Goal: Task Accomplishment & Management: Complete application form

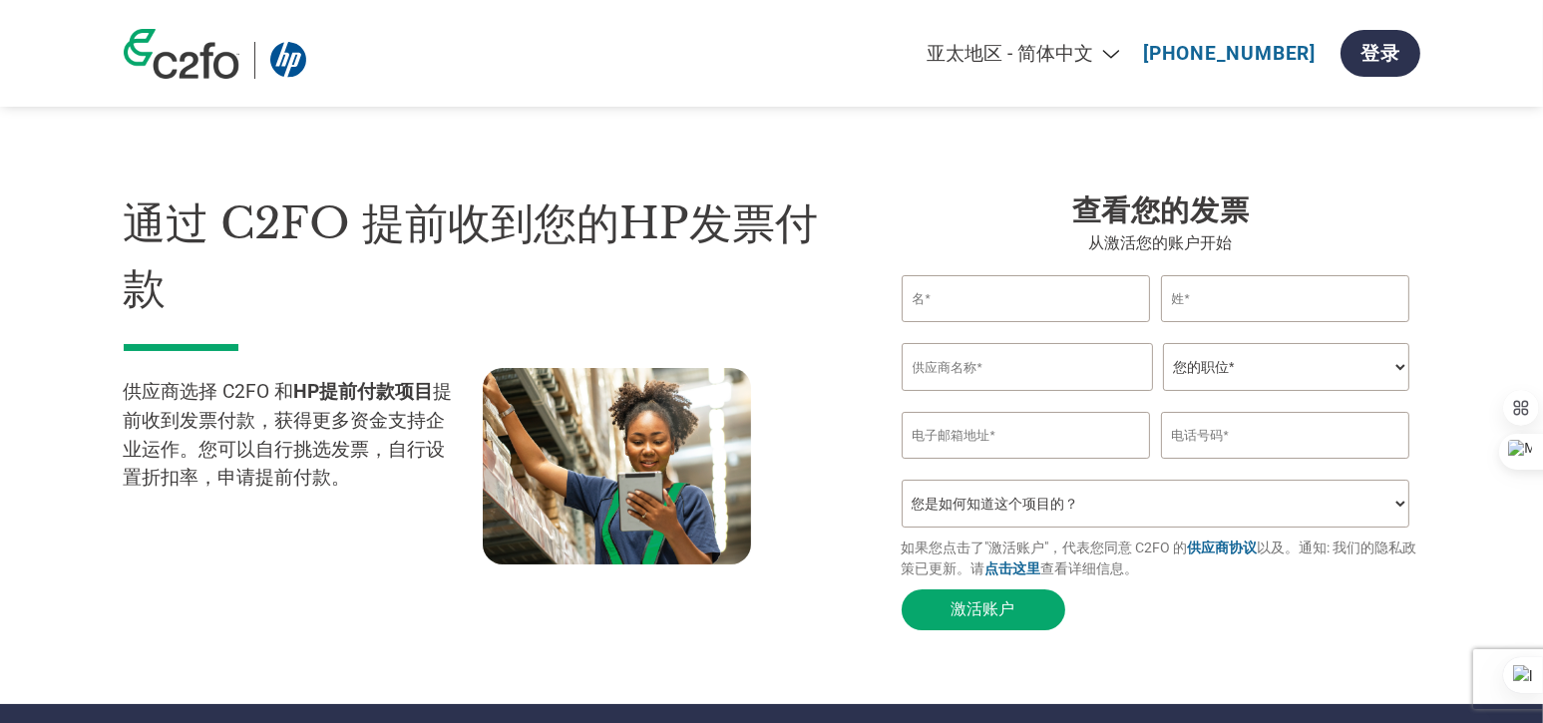
drag, startPoint x: 0, startPoint y: 0, endPoint x: 727, endPoint y: 93, distance: 732.9
click at [727, 87] on div "Americas - English Américas - Español Américas - Português Amériques - Français…" at bounding box center [1034, 53] width 769 height 67
click at [1056, 56] on select "Americas - English Américas - Español Américas - Português Amériques - Français…" at bounding box center [901, 53] width 463 height 23
select select "en-AP"
click at [670, 42] on select "Americas - English Américas - Español Américas - Português Amériques - Français…" at bounding box center [901, 53] width 463 height 23
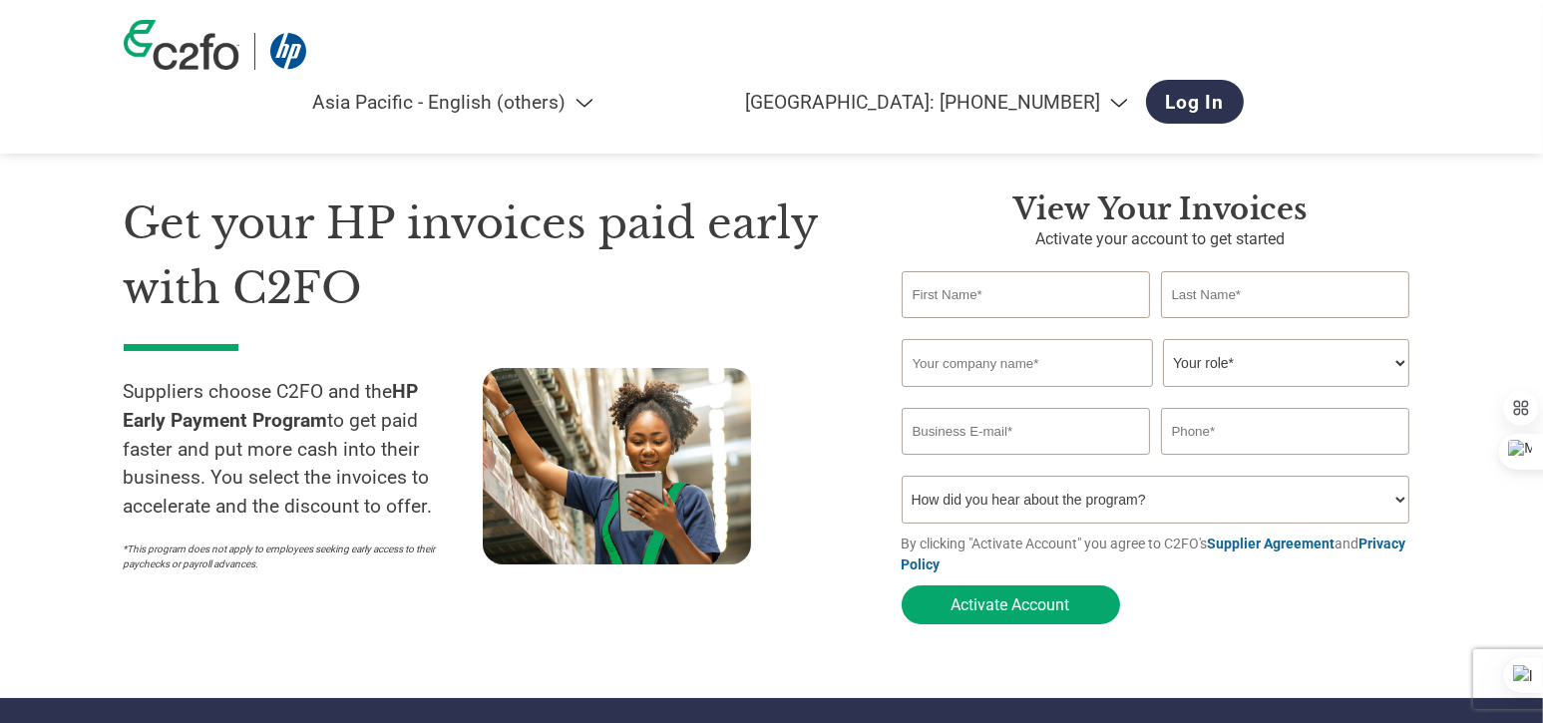
click at [606, 91] on select "Americas - English Américas - Español Américas - Português Amériques - Français…" at bounding box center [375, 102] width 463 height 23
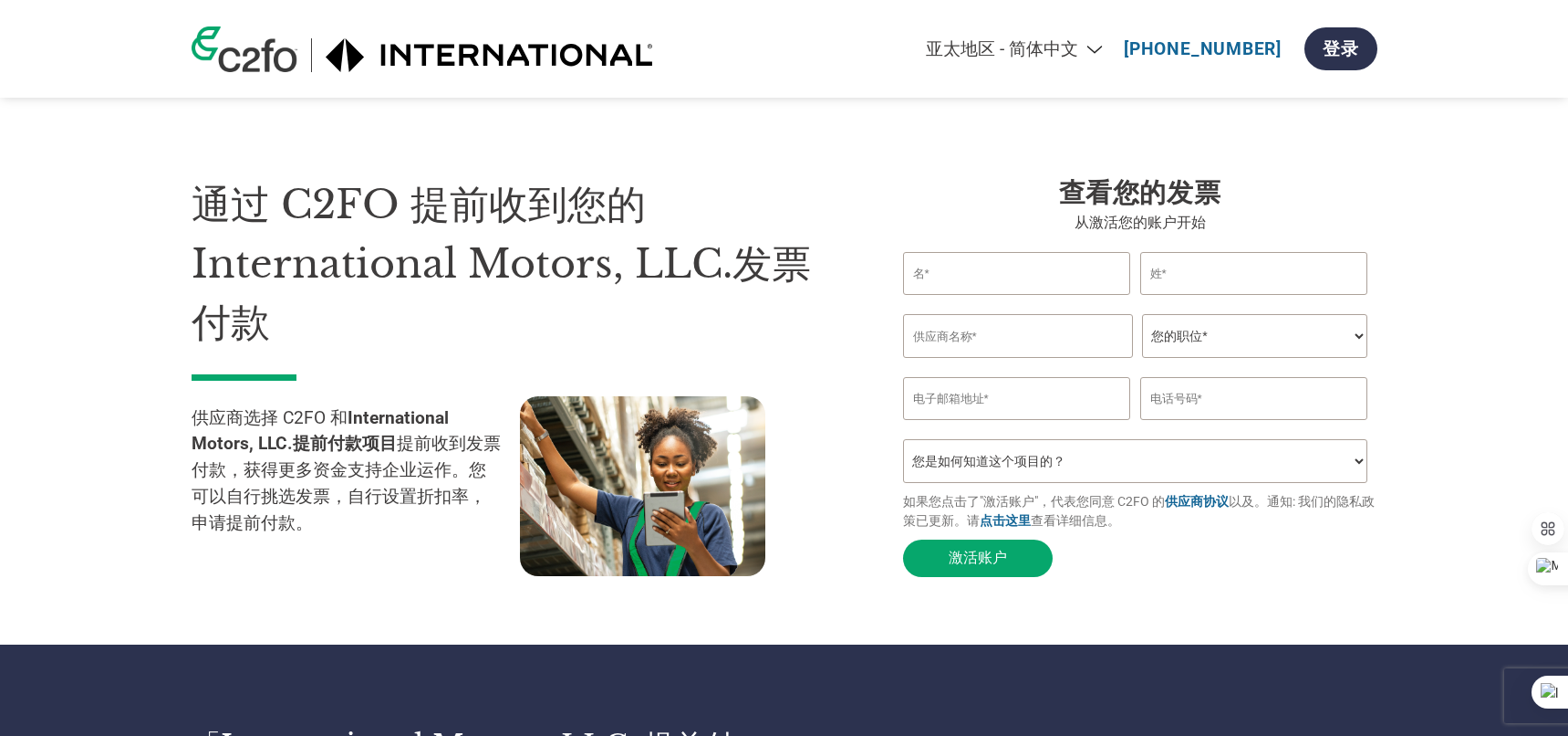
select select "zh-CN"
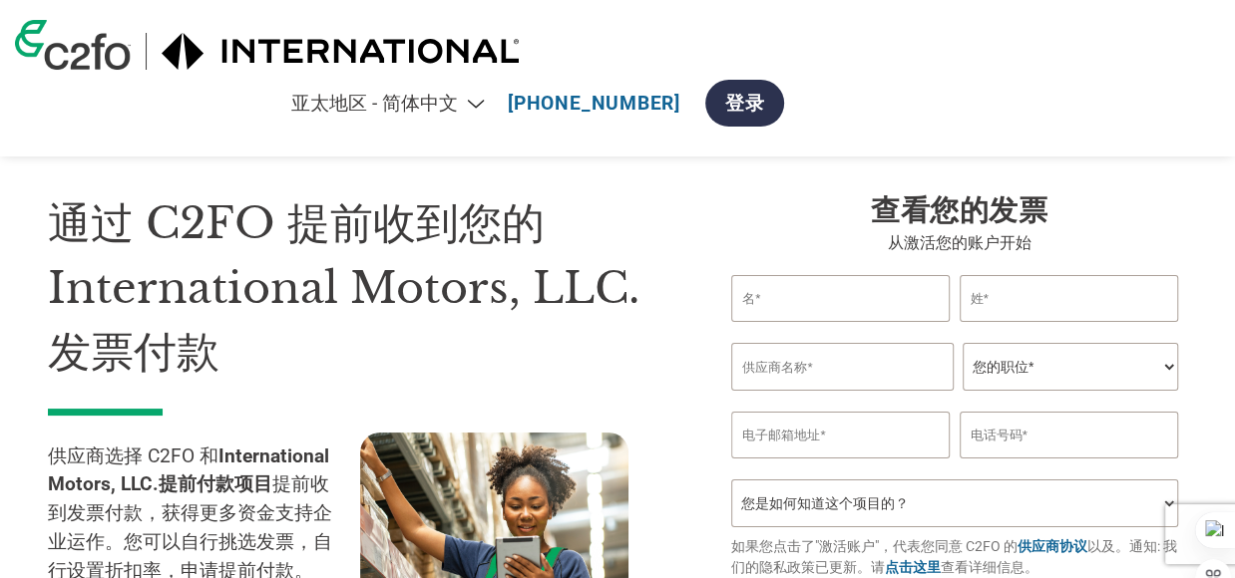
click at [814, 322] on input "text" at bounding box center [840, 298] width 218 height 47
click at [1029, 322] on input "text" at bounding box center [1068, 298] width 218 height 47
type input "Zhang"
click at [822, 322] on input "text" at bounding box center [840, 298] width 218 height 47
type input "m"
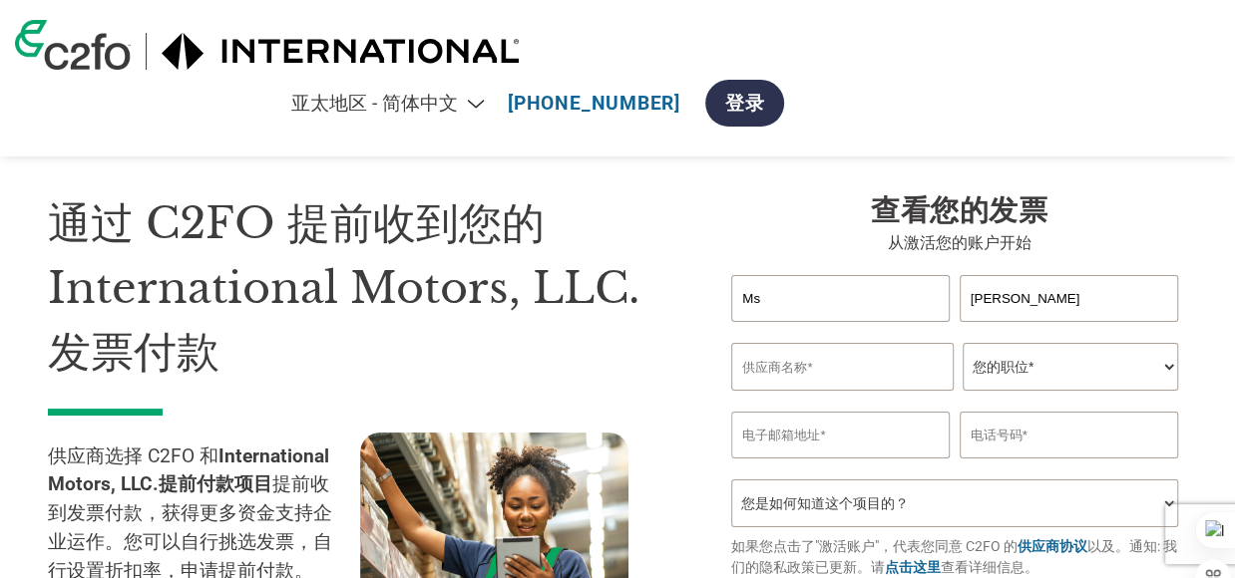
type input "Ms"
click at [853, 391] on input "text" at bounding box center [841, 367] width 221 height 48
drag, startPoint x: 818, startPoint y: 455, endPoint x: 752, endPoint y: 453, distance: 65.8
click at [752, 391] on input "huasheng aoto" at bounding box center [841, 367] width 221 height 48
click at [779, 391] on input "hs aoto" at bounding box center [841, 367] width 221 height 48
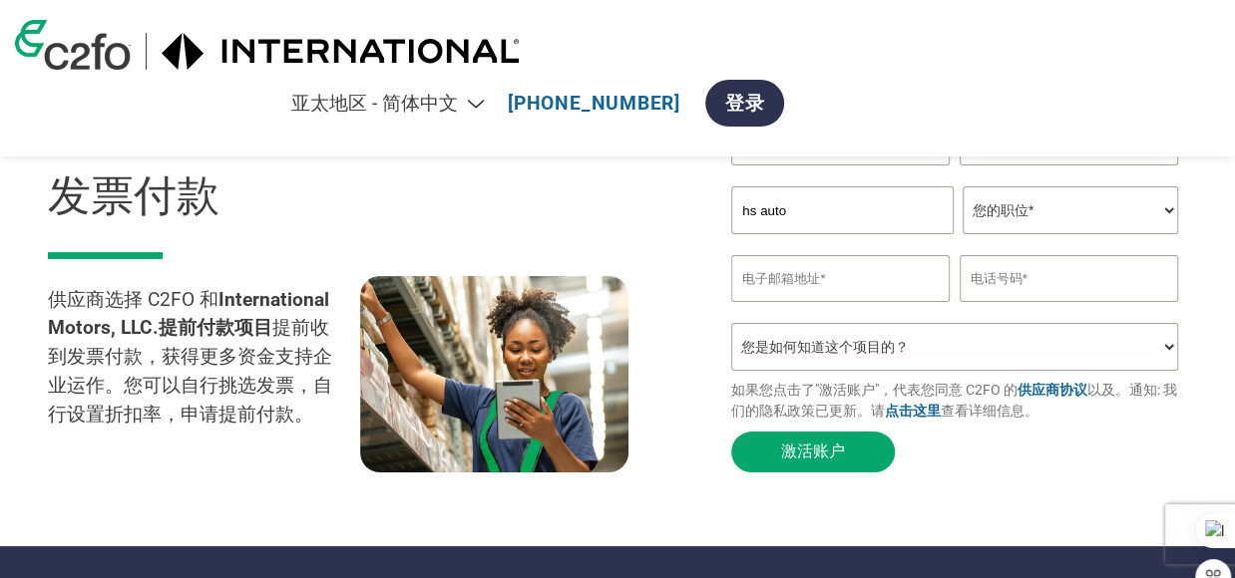
scroll to position [160, 0]
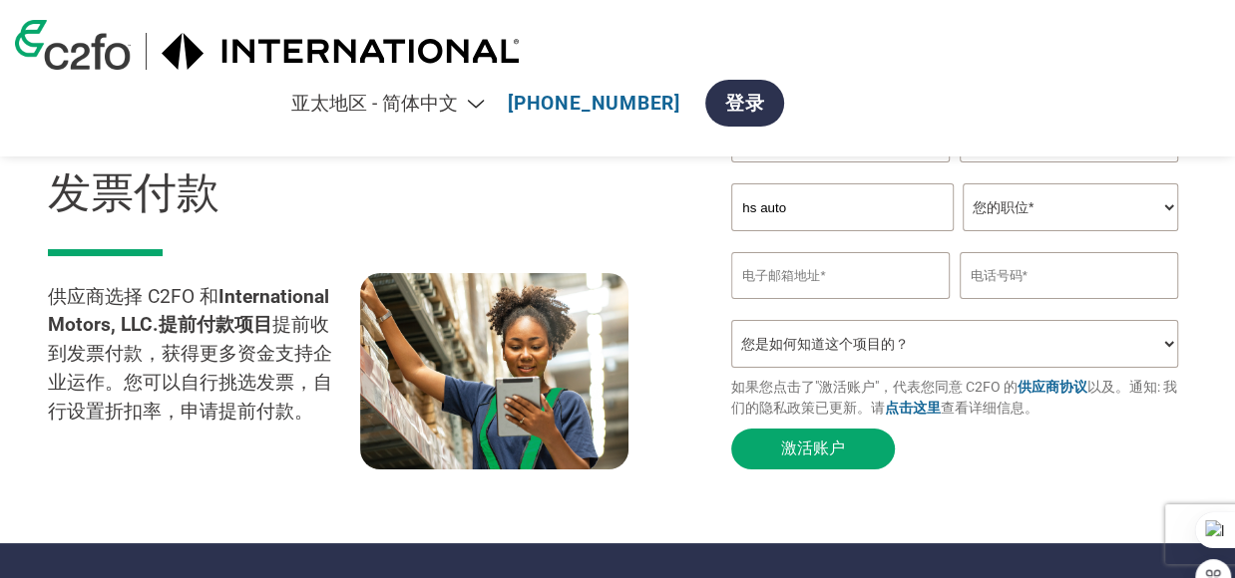
type input "hs auto"
click at [985, 231] on select "您的职位* 首席财务官 会计长 财务长 财务总监 信贷经理 首席执行官 总裁 企业主/创始人 会计人员 簿记人员 应收账款人员 办公室经理 其他" at bounding box center [1069, 207] width 215 height 48
select select "ACCOUNTING"
click at [962, 231] on select "您的职位* 首席财务官 会计长 财务长 财务总监 信贷经理 首席执行官 总裁 企业主/创始人 会计人员 簿记人员 应收账款人员 办公室经理 其他" at bounding box center [1069, 207] width 215 height 48
click at [1007, 299] on input "text" at bounding box center [1068, 275] width 218 height 47
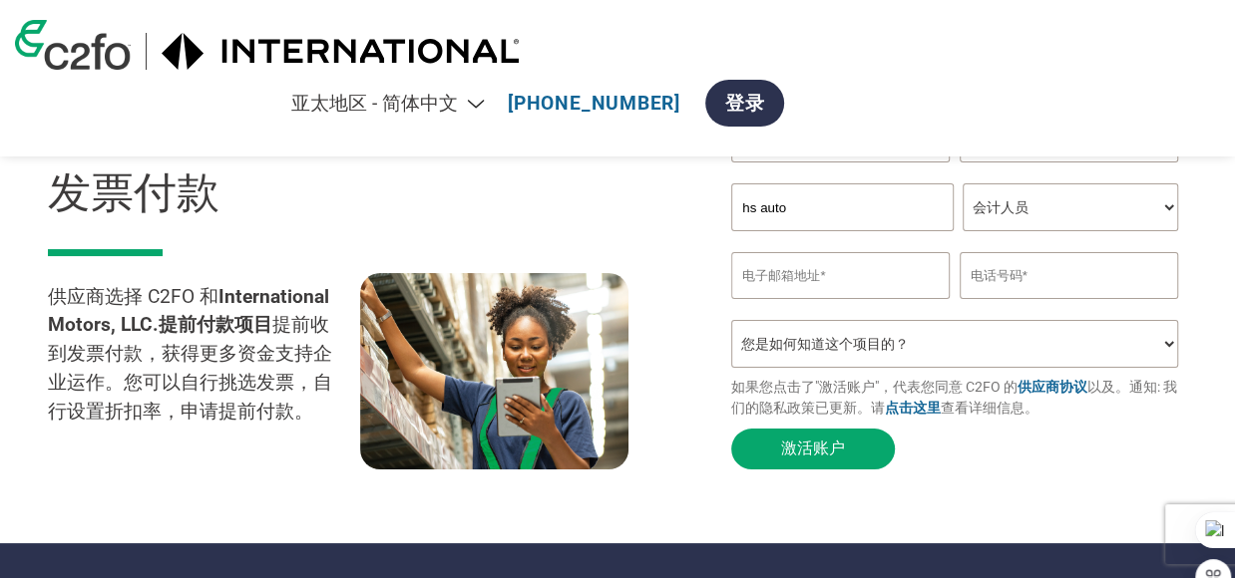
click at [831, 299] on input "email" at bounding box center [840, 275] width 218 height 47
paste input "cw@auto-hs.com"
type input "cw@auto-hs.com"
click at [1026, 299] on input "text" at bounding box center [1068, 275] width 218 height 47
type input "--"
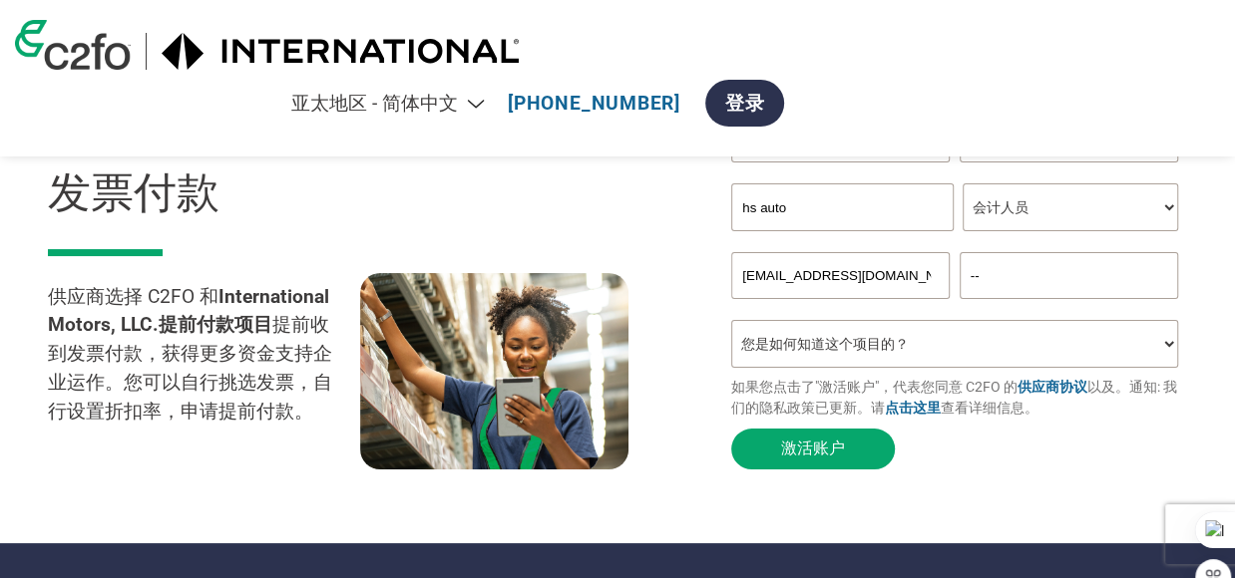
click at [1037, 368] on select "您是如何知道这个项目的？ 从我的客户处得知 收到了电子邮件 社交媒体 在线搜索 家人/朋友/熟人 在一次活动中 其他" at bounding box center [954, 344] width 447 height 48
select select "Other"
click at [731, 368] on select "您是如何知道这个项目的？ 从我的客户处得知 收到了电子邮件 社交媒体 在线搜索 家人/朋友/熟人 在一次活动中 其他" at bounding box center [954, 344] width 447 height 48
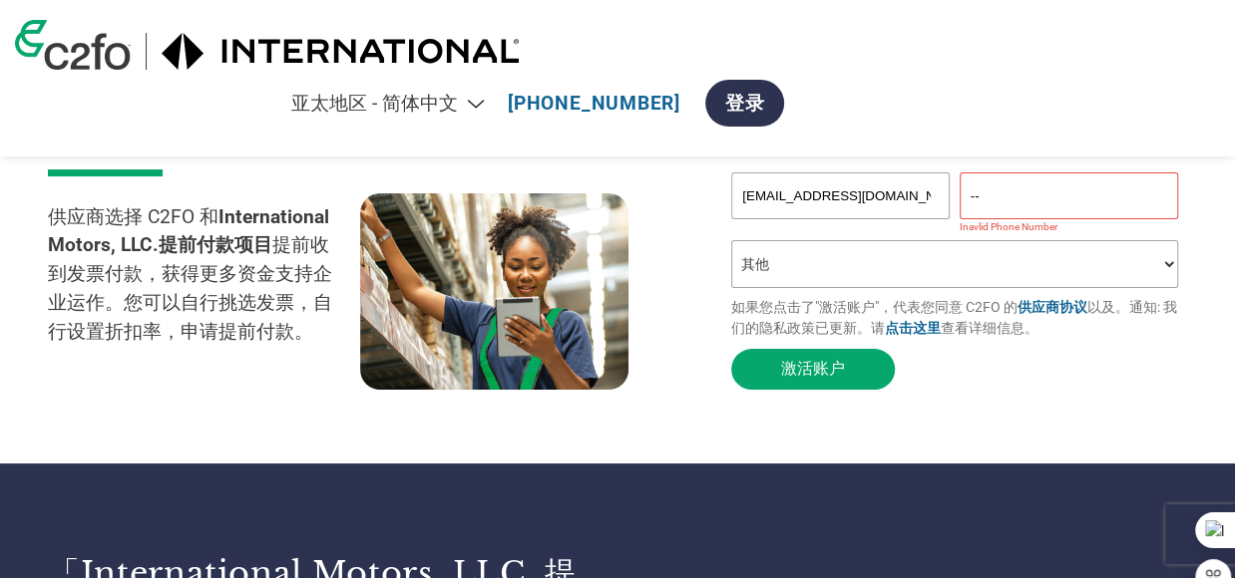
scroll to position [239, 0]
click at [996, 219] on input "--" at bounding box center [1068, 196] width 218 height 47
drag, startPoint x: 1005, startPoint y: 291, endPoint x: 954, endPoint y: 286, distance: 51.1
click at [959, 219] on input "--" at bounding box center [1068, 196] width 218 height 47
click at [997, 219] on input "021" at bounding box center [1068, 196] width 218 height 47
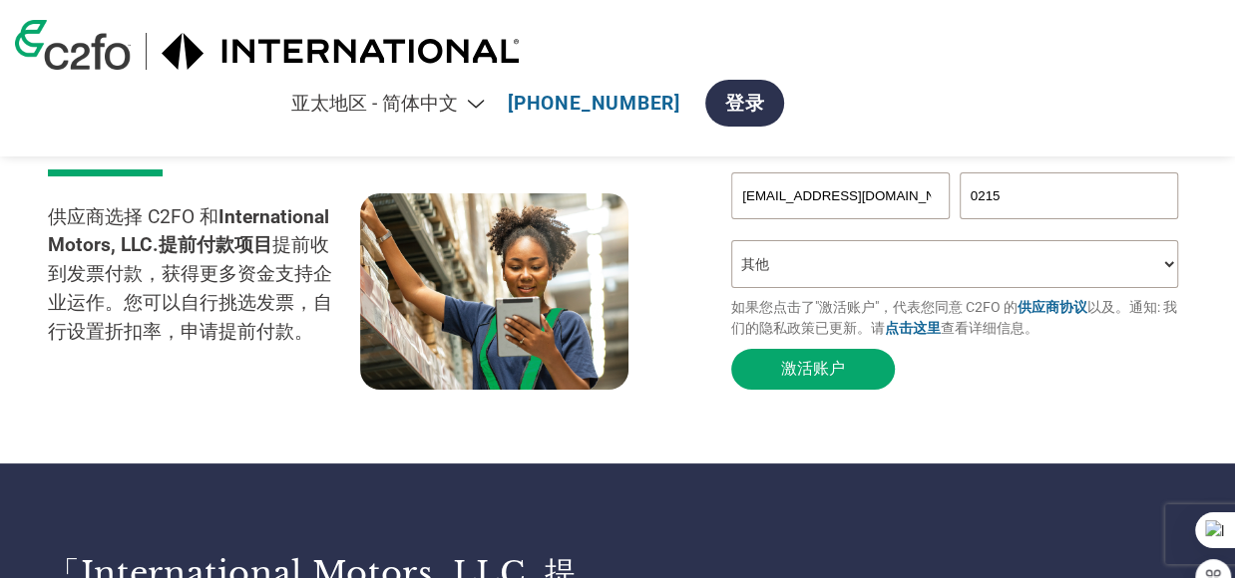
paste input "7585853"
type input "02157585853"
click at [849, 288] on select "您是如何知道这个项目的？ 从我的客户处得知 收到了电子邮件 社交媒体 在线搜索 家人/朋友/熟人 在一次活动中 其他" at bounding box center [954, 264] width 447 height 48
click at [829, 390] on button "激活账户" at bounding box center [813, 369] width 164 height 41
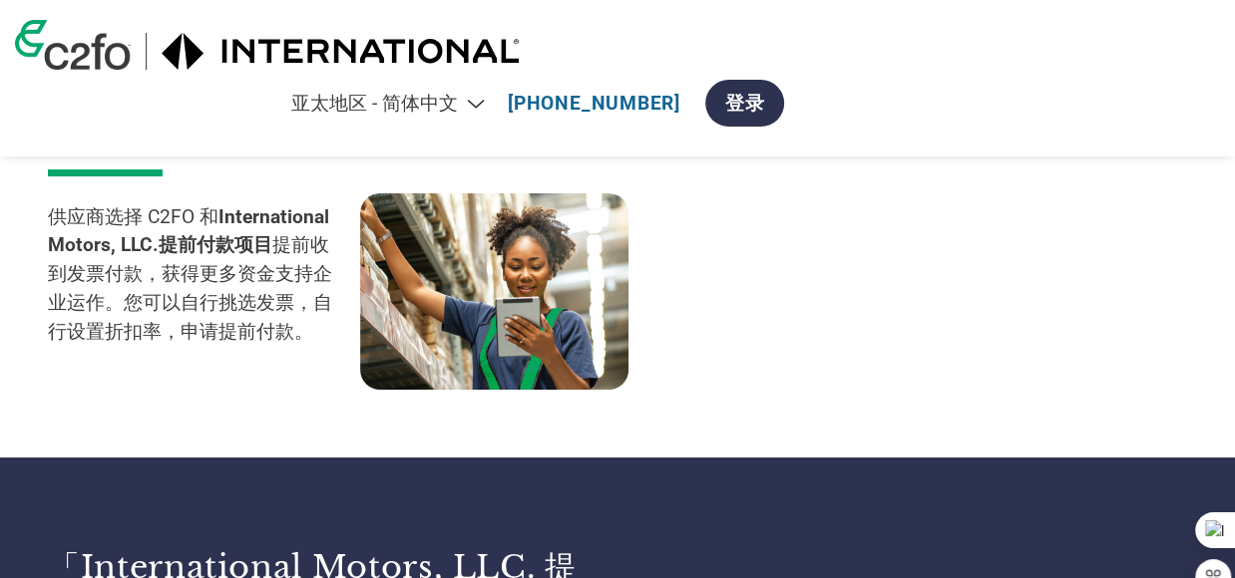
scroll to position [348, 0]
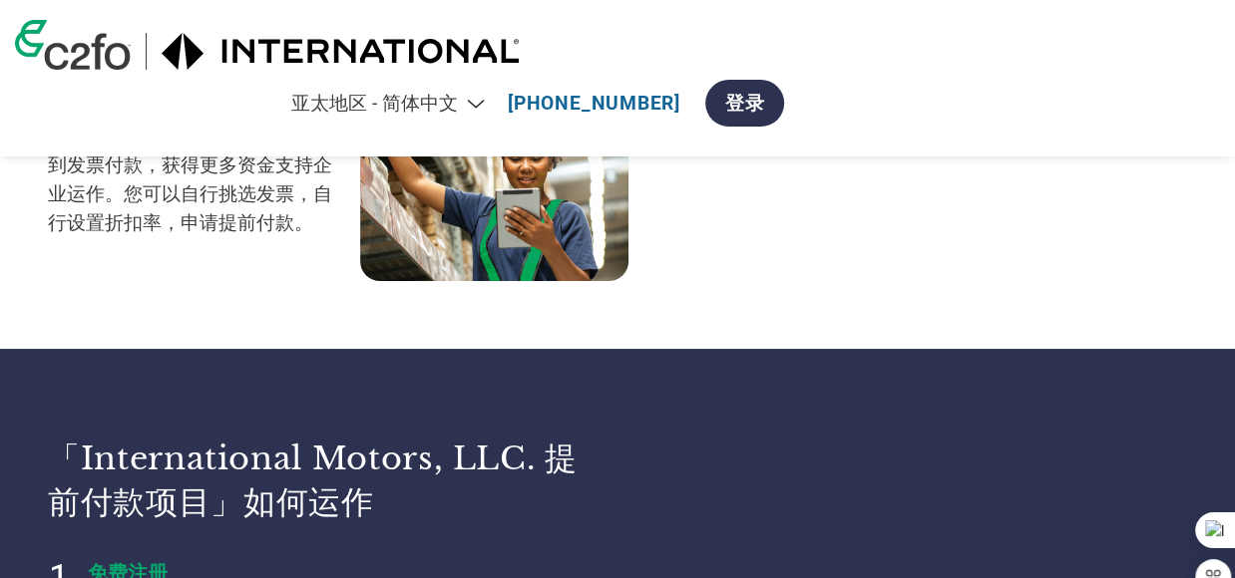
select select "zh-CN"
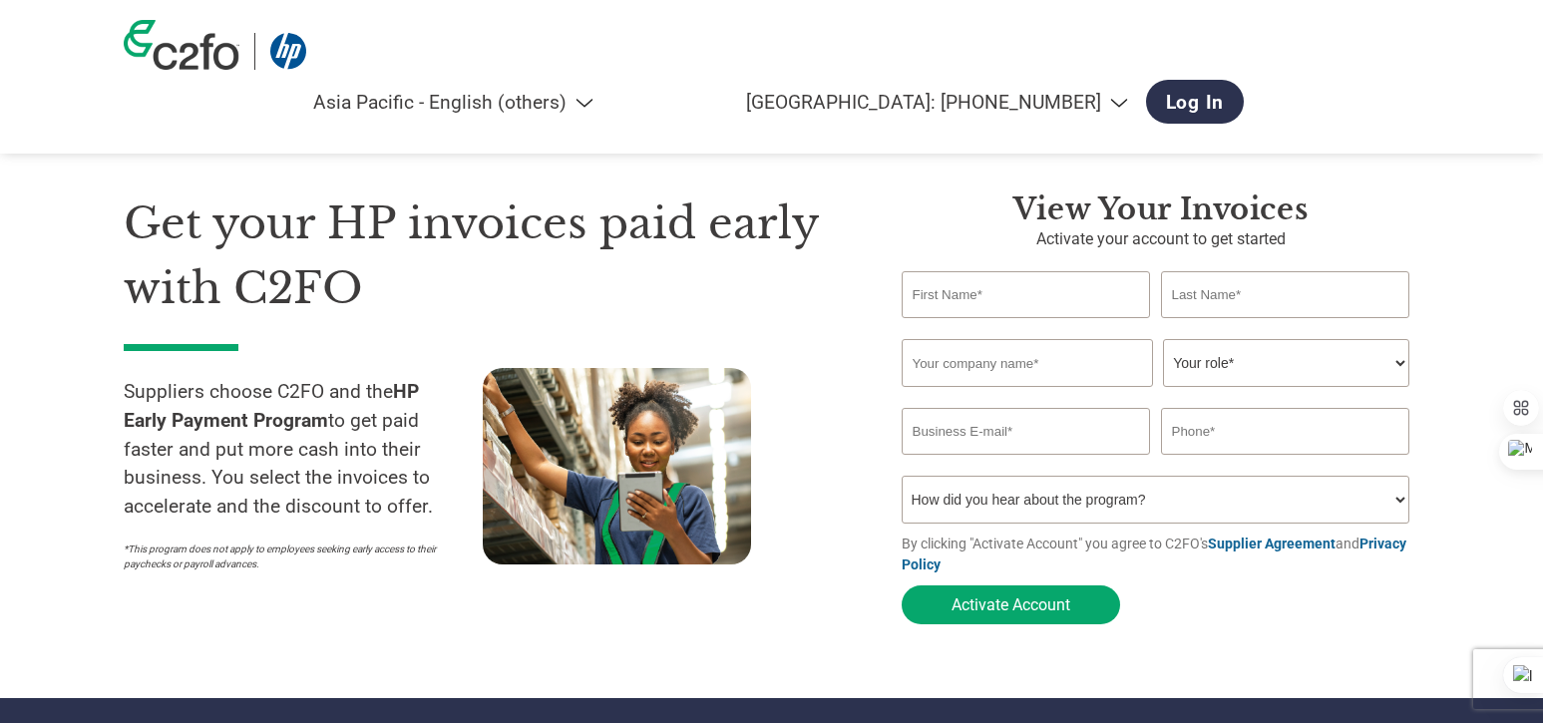
select select "en-AP"
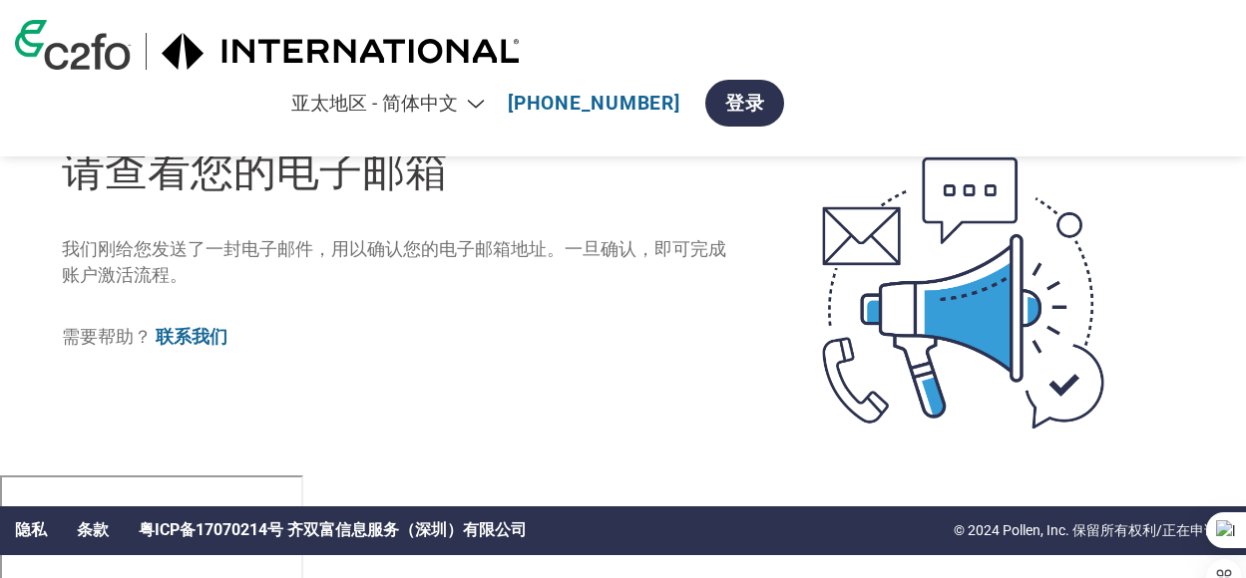
select select "zh-CN"
